Goal: Task Accomplishment & Management: Manage account settings

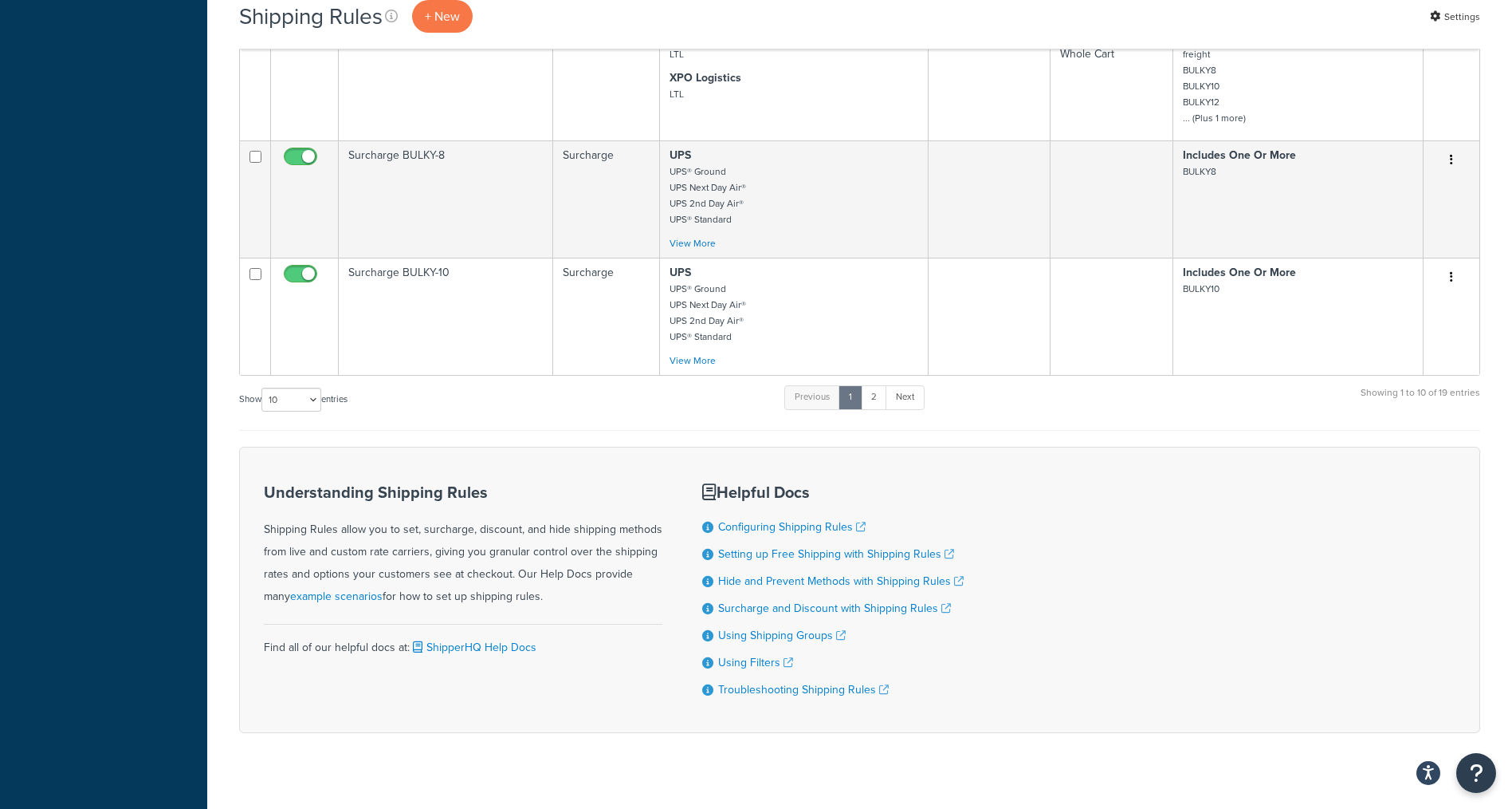
scroll to position [1098, 0]
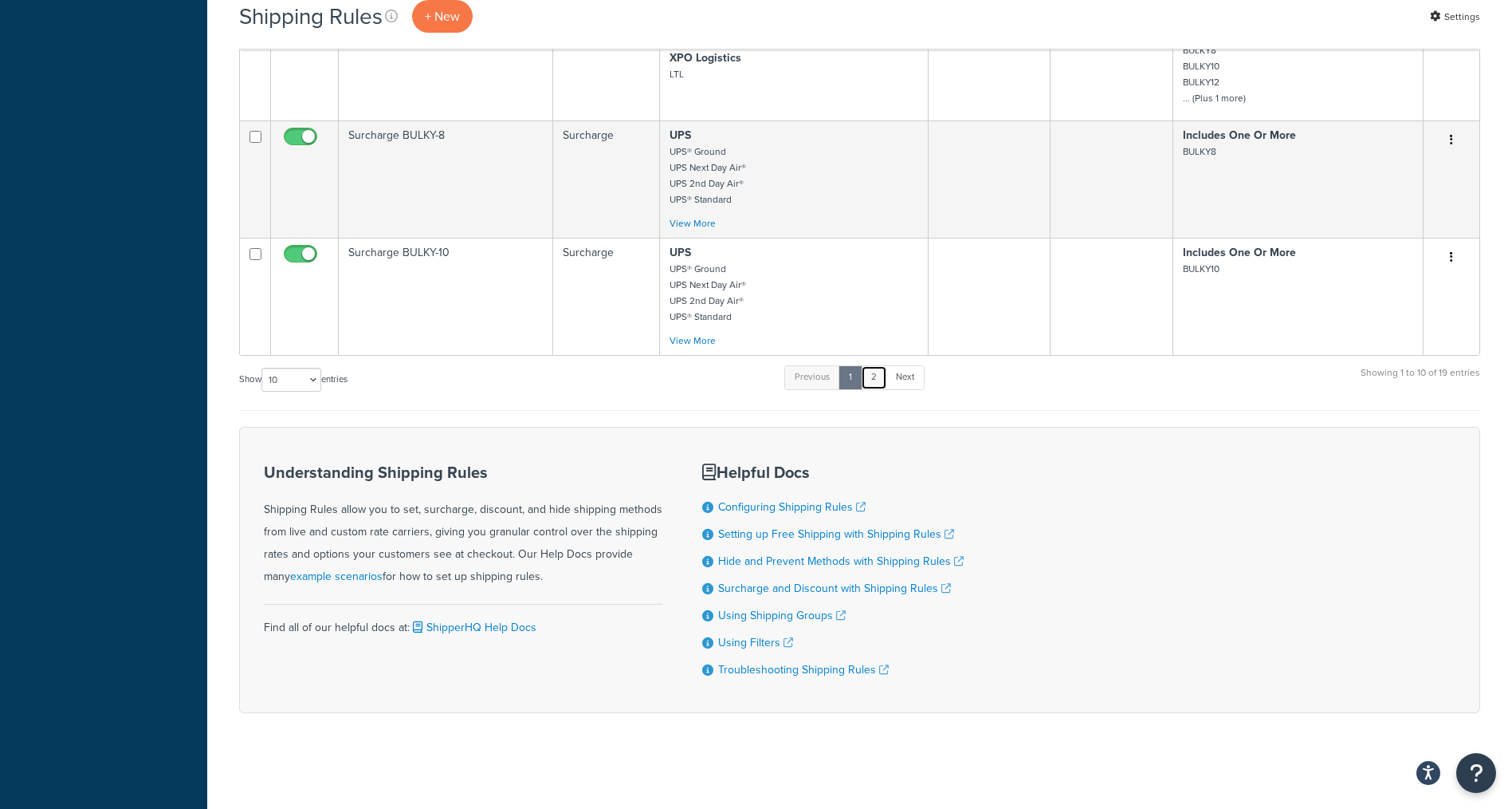
click at [869, 373] on link "2" at bounding box center [873, 377] width 26 height 24
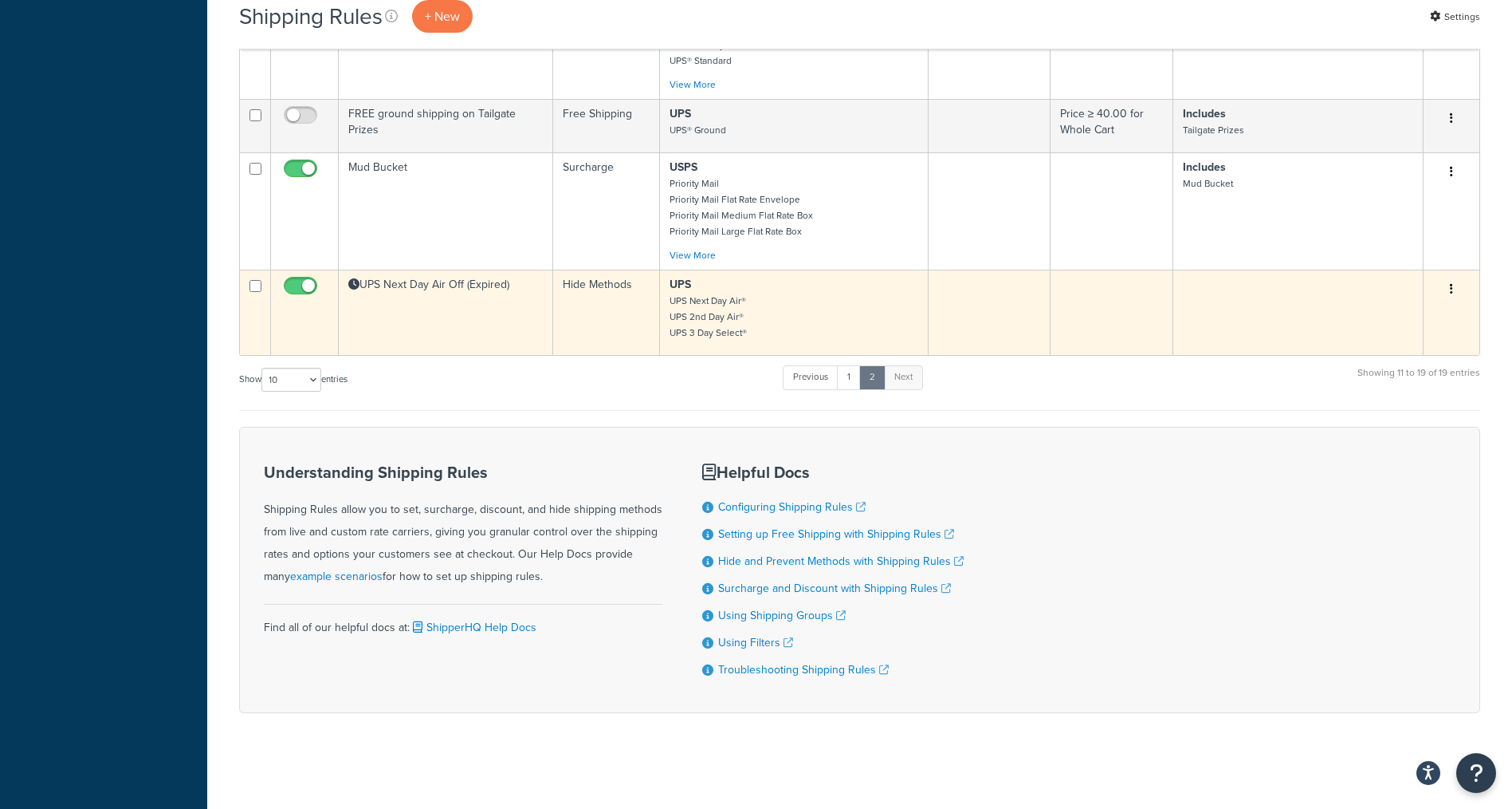
click at [434, 333] on td "UPS Next Day Air Off (Expired)" at bounding box center [446, 312] width 214 height 85
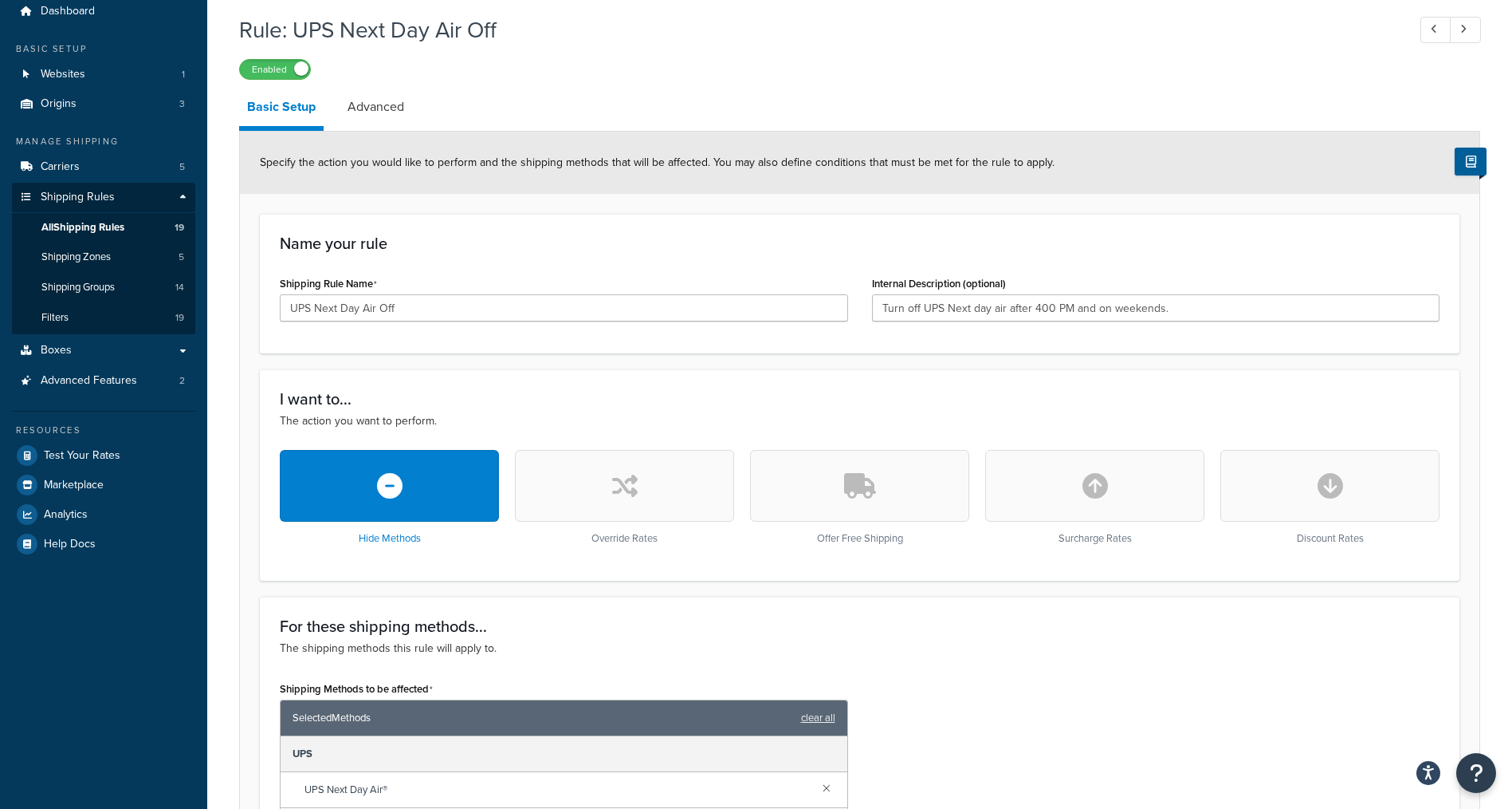
scroll to position [56, 0]
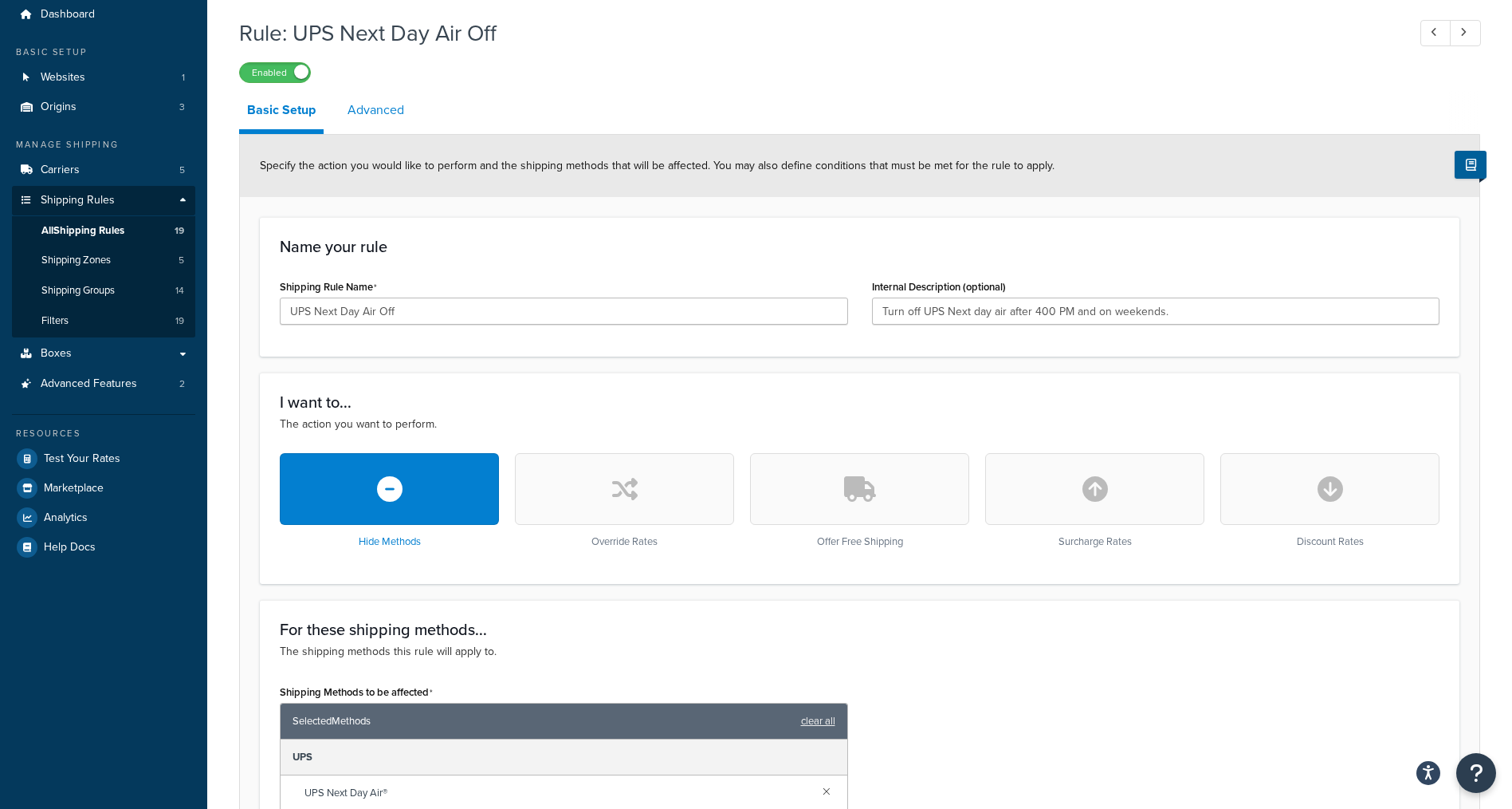
click at [389, 113] on link "Advanced" at bounding box center [376, 110] width 73 height 39
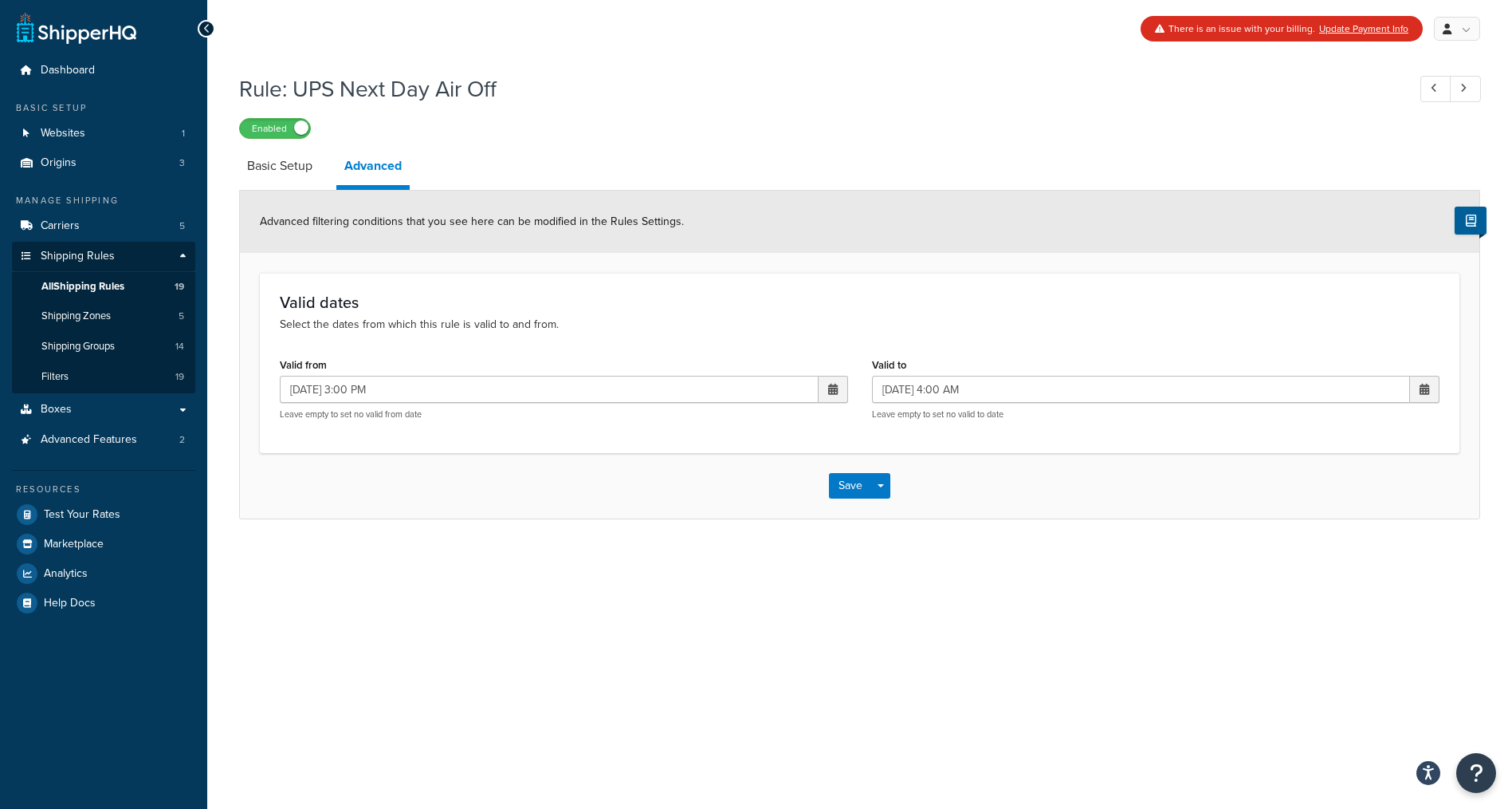
click at [830, 394] on span at bounding box center [833, 389] width 10 height 11
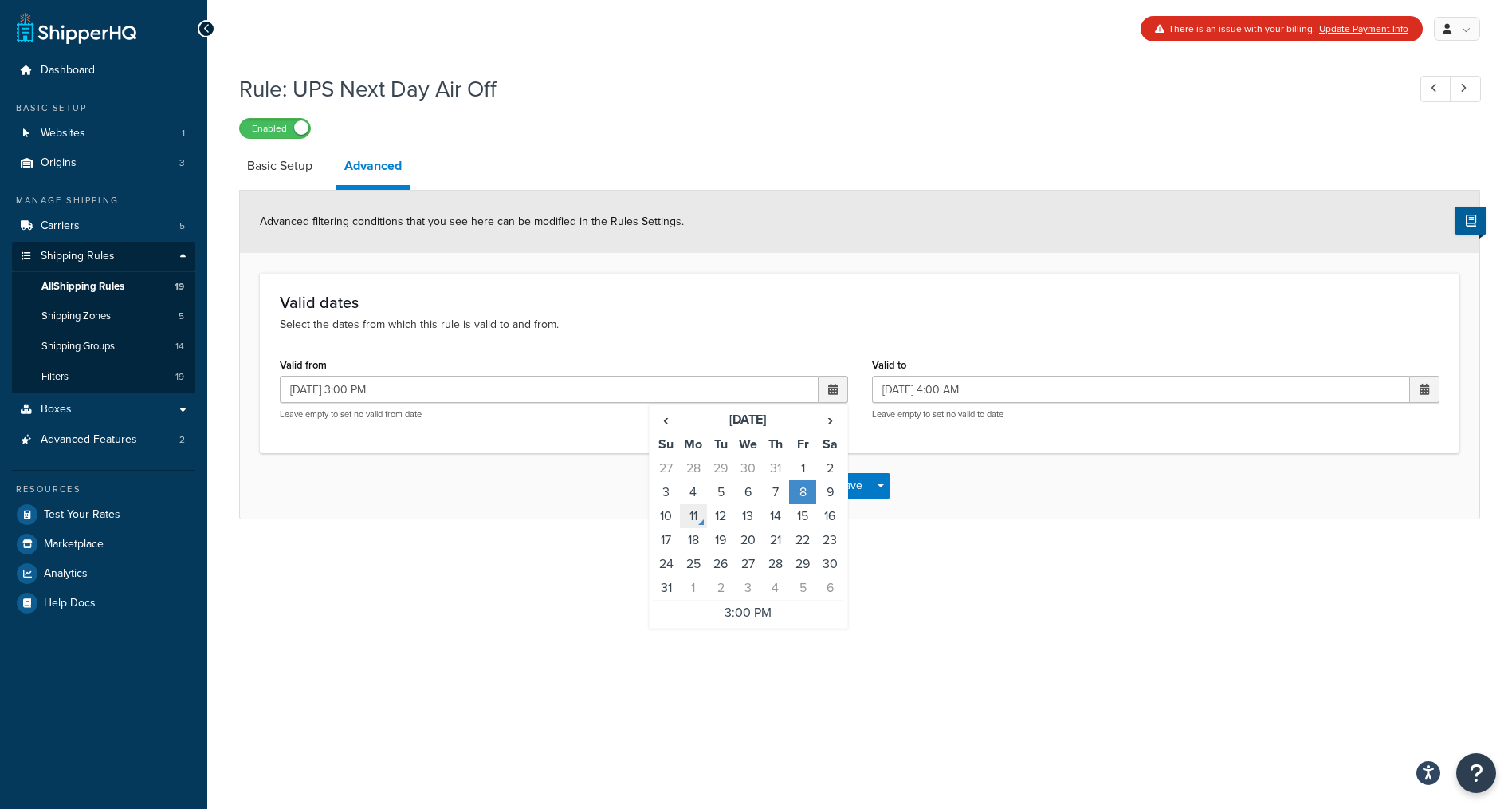
click at [695, 516] on td "11" at bounding box center [693, 516] width 27 height 24
type input "08/11/2025 3:00 PM"
click at [1429, 388] on span at bounding box center [1425, 389] width 30 height 27
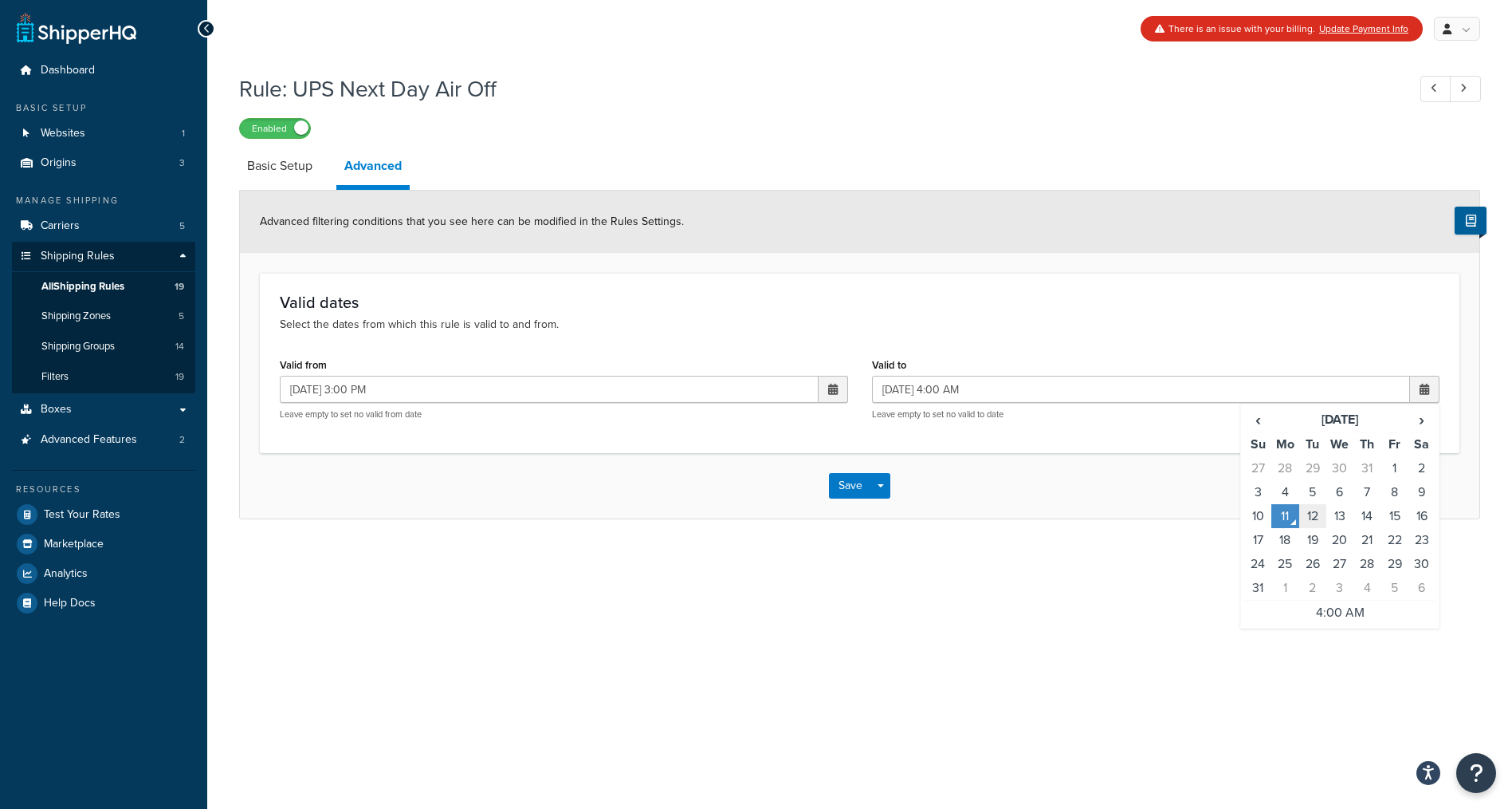
click at [1307, 520] on td "12" at bounding box center [1313, 516] width 27 height 24
type input "08/12/2025 4:00 AM"
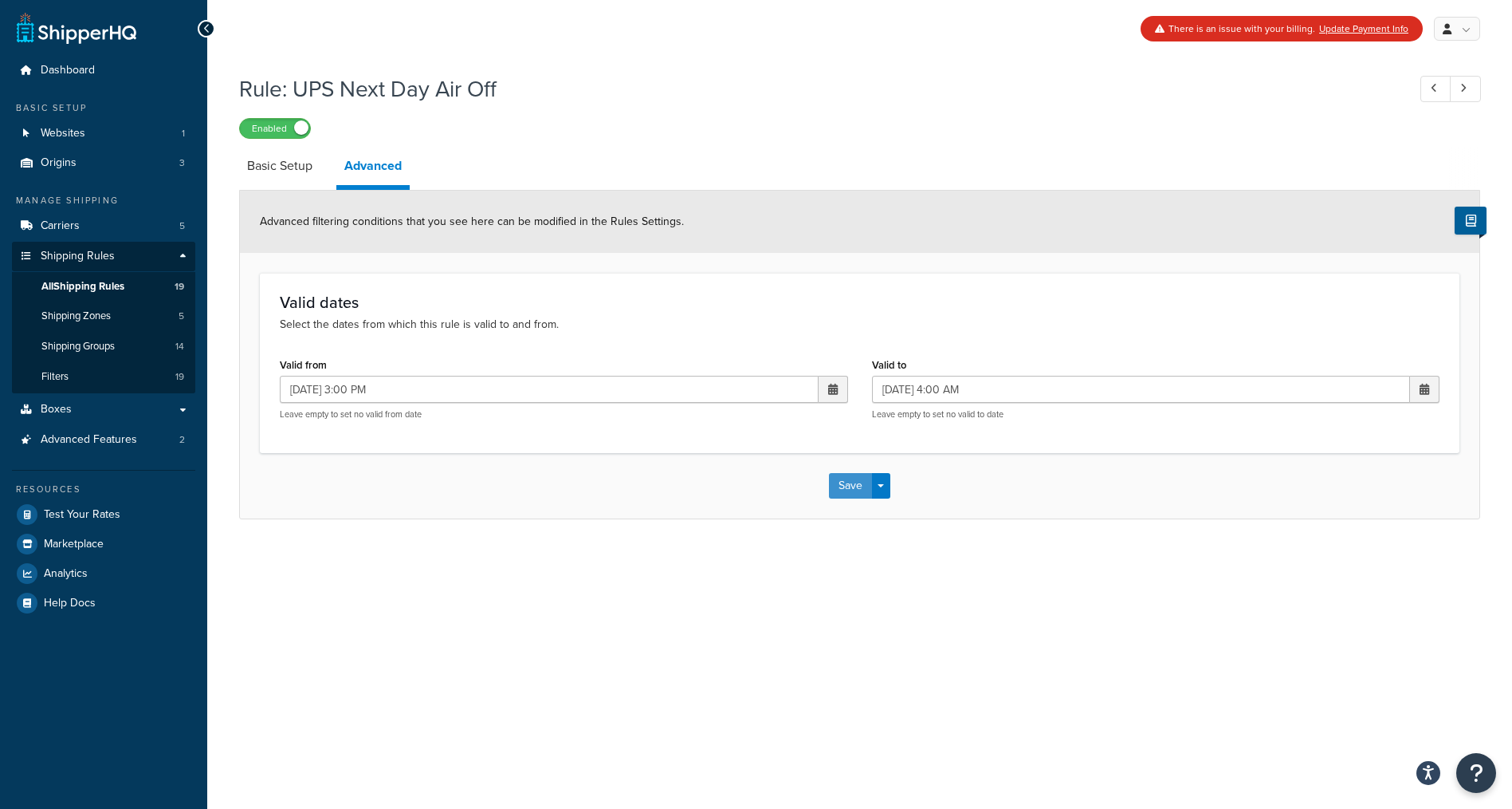
click at [852, 490] on button "Save" at bounding box center [851, 486] width 43 height 25
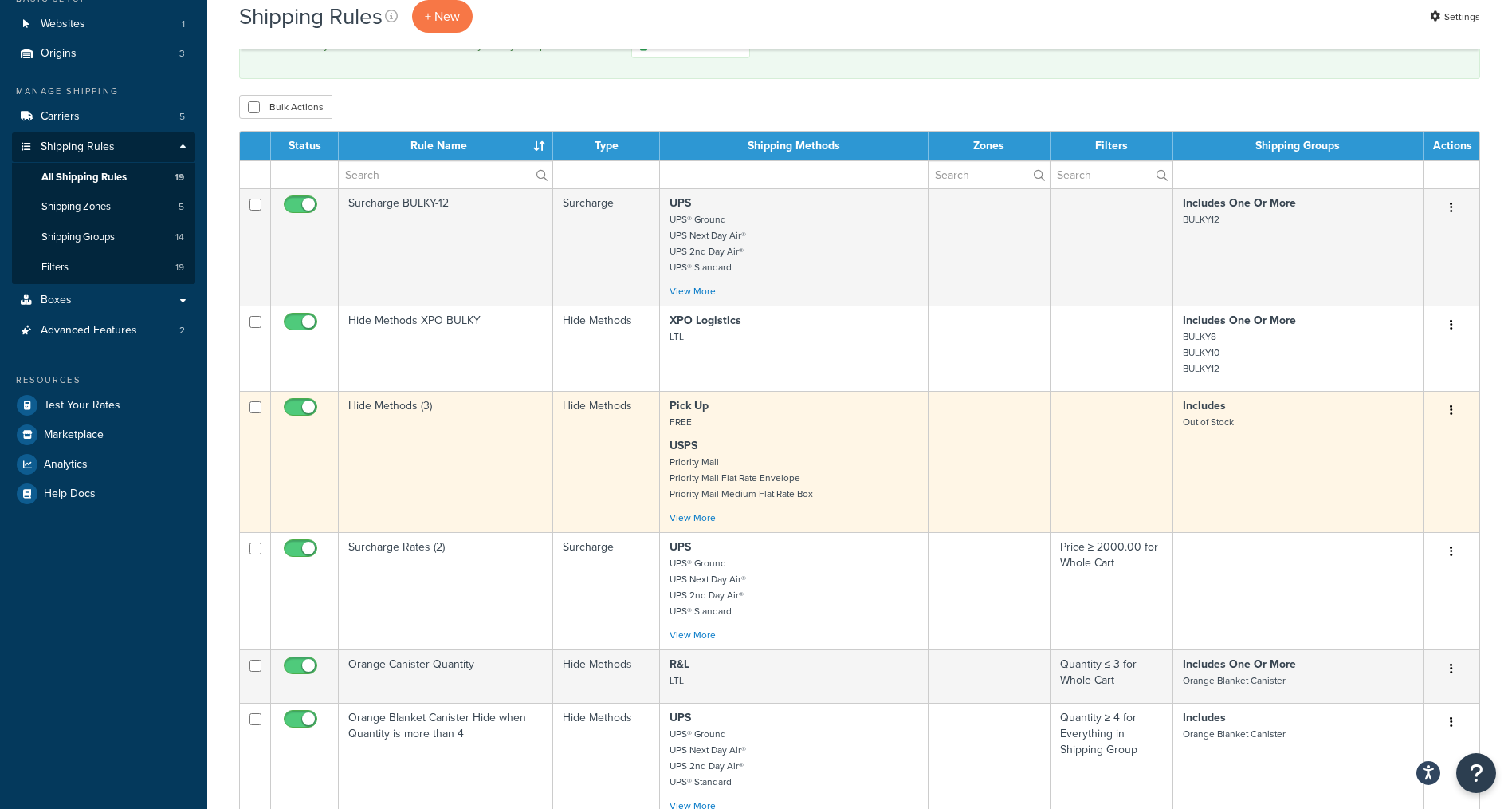
scroll to position [113, 0]
